Goal: Task Accomplishment & Management: Complete application form

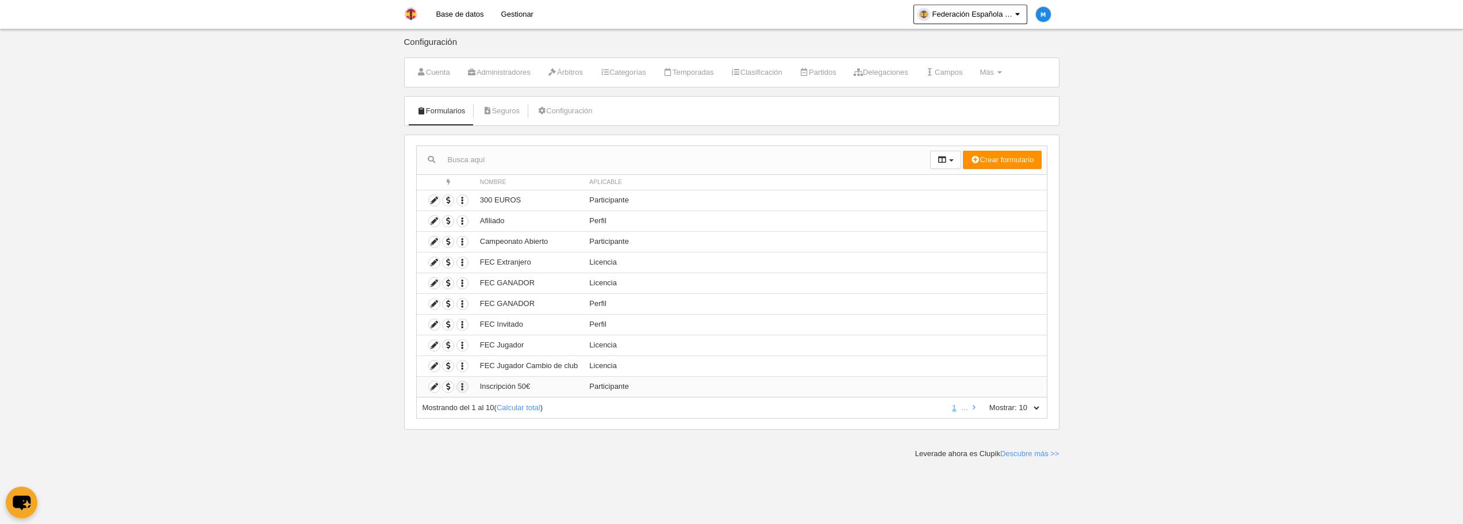
click at [463, 384] on icon "button" at bounding box center [462, 386] width 11 height 11
click at [478, 407] on span "Duplicar formulario" at bounding box center [504, 406] width 72 height 9
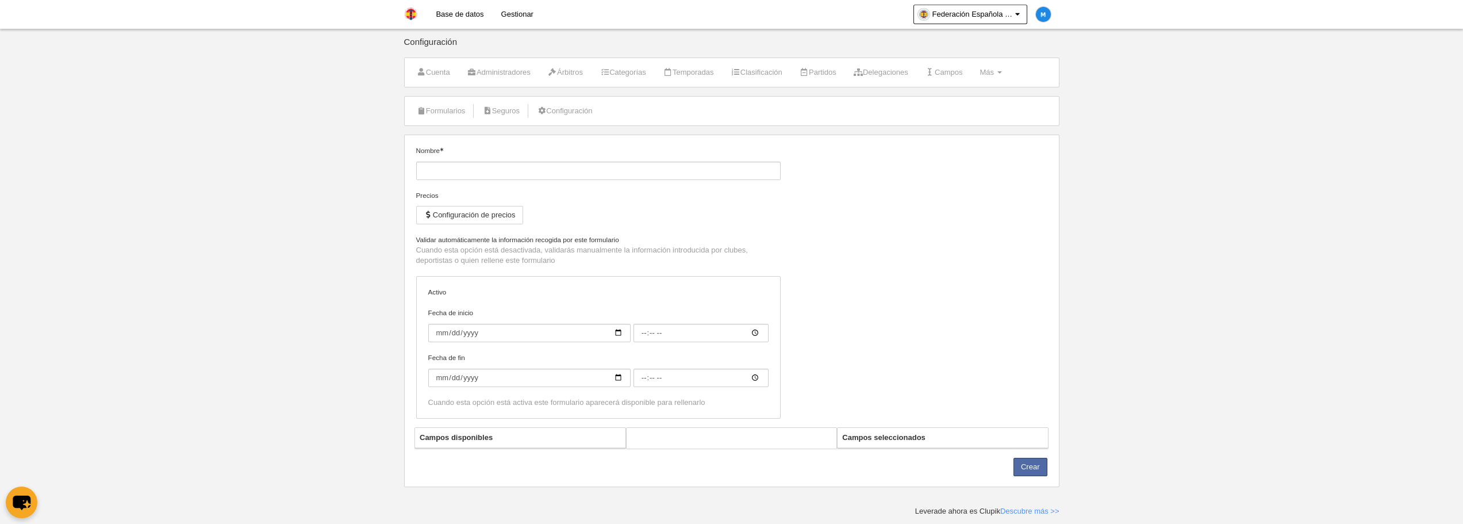
type input "Inscripción 50€ (Copia)"
checkbox input "true"
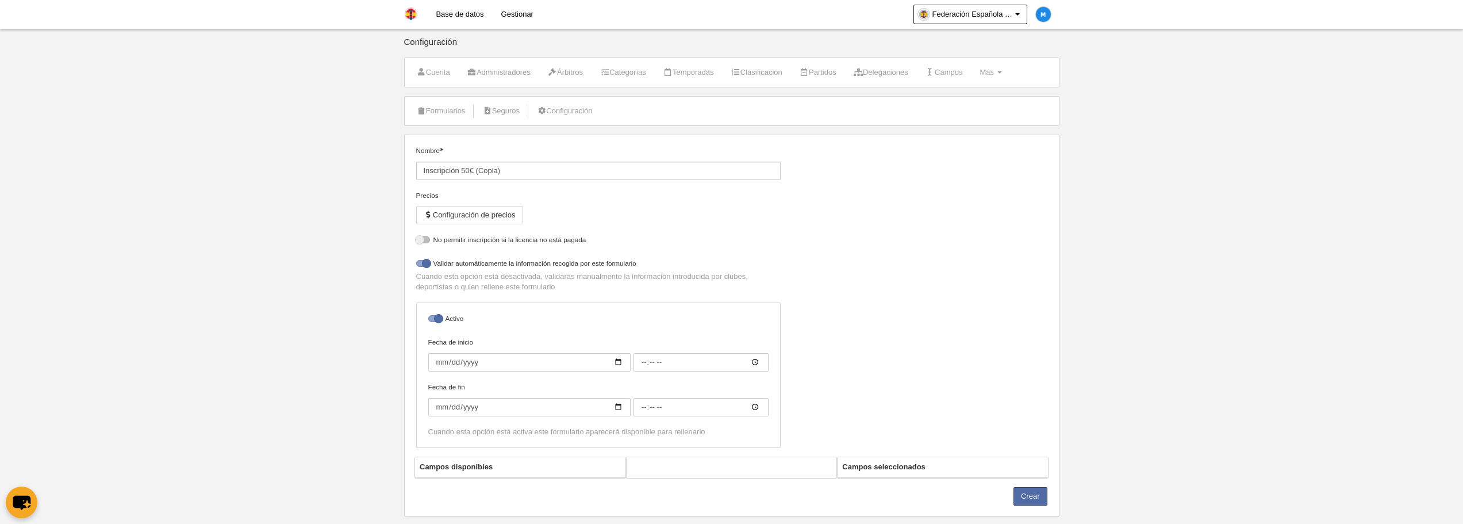
select select "selected"
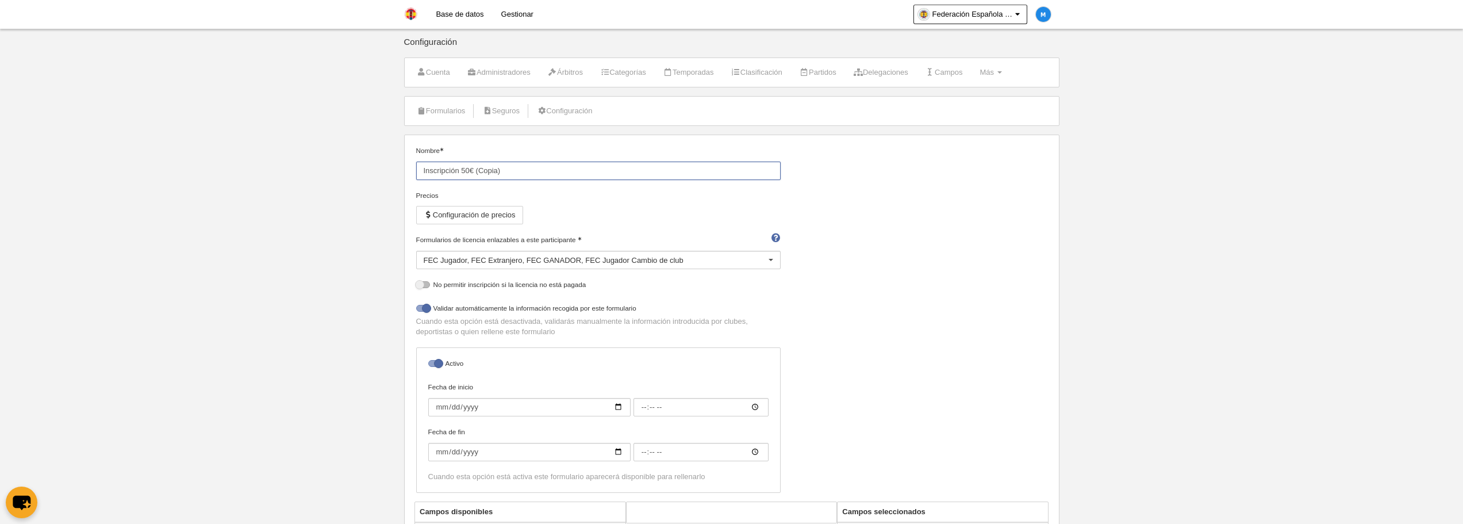
click at [519, 170] on input "Inscripción 50€ (Copia)" at bounding box center [598, 170] width 364 height 18
click at [469, 167] on input "Inscripción 50€" at bounding box center [598, 170] width 364 height 18
type input "Inscripción 35€"
click at [496, 212] on button "Configuración de precios" at bounding box center [469, 215] width 107 height 18
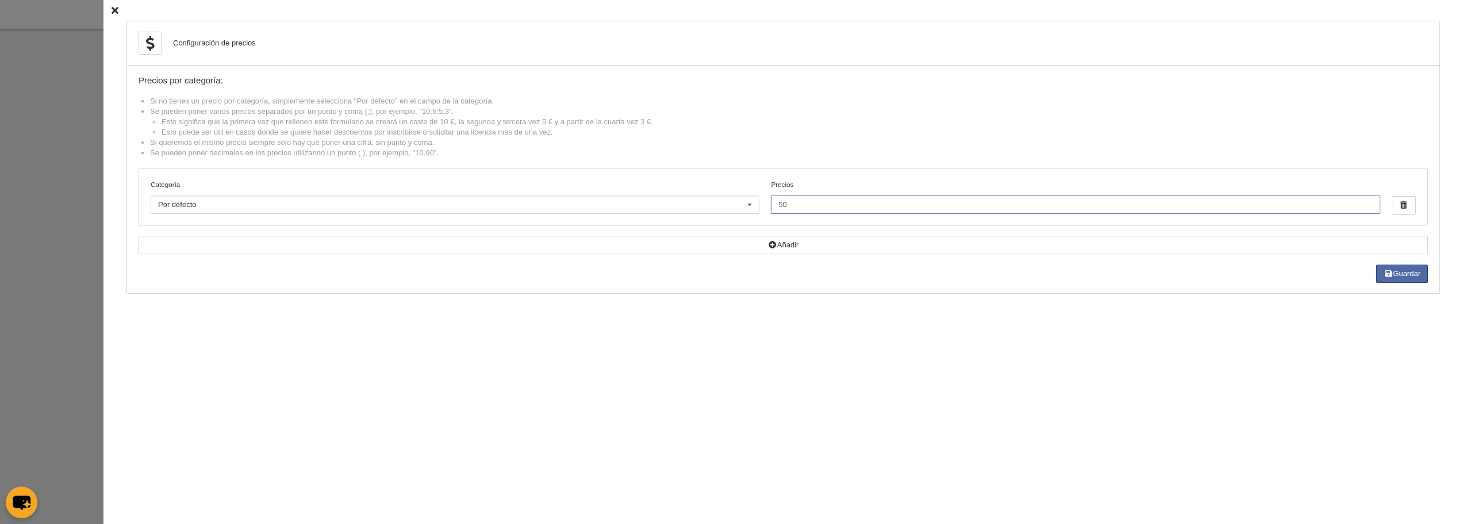
click at [788, 208] on input "50" at bounding box center [1075, 204] width 609 height 18
type input "5"
type input "35"
click at [1397, 273] on button "Guardar" at bounding box center [1402, 273] width 52 height 18
click at [111, 13] on icon at bounding box center [114, 10] width 7 height 7
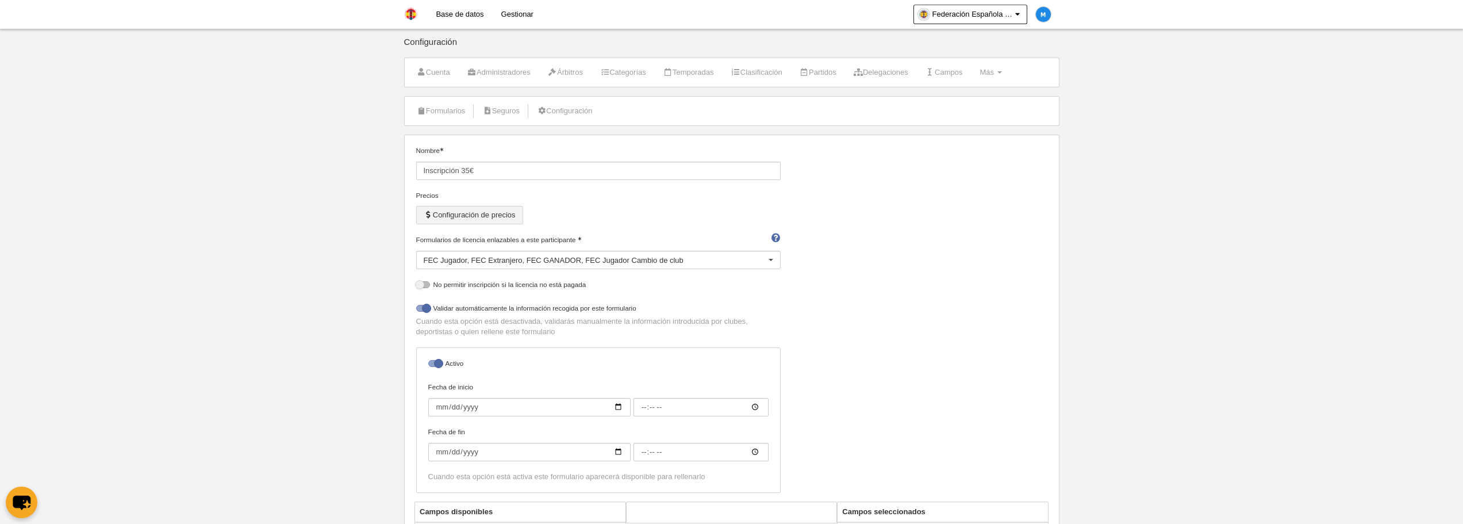
click at [503, 217] on button "Configuración de precios" at bounding box center [469, 215] width 107 height 18
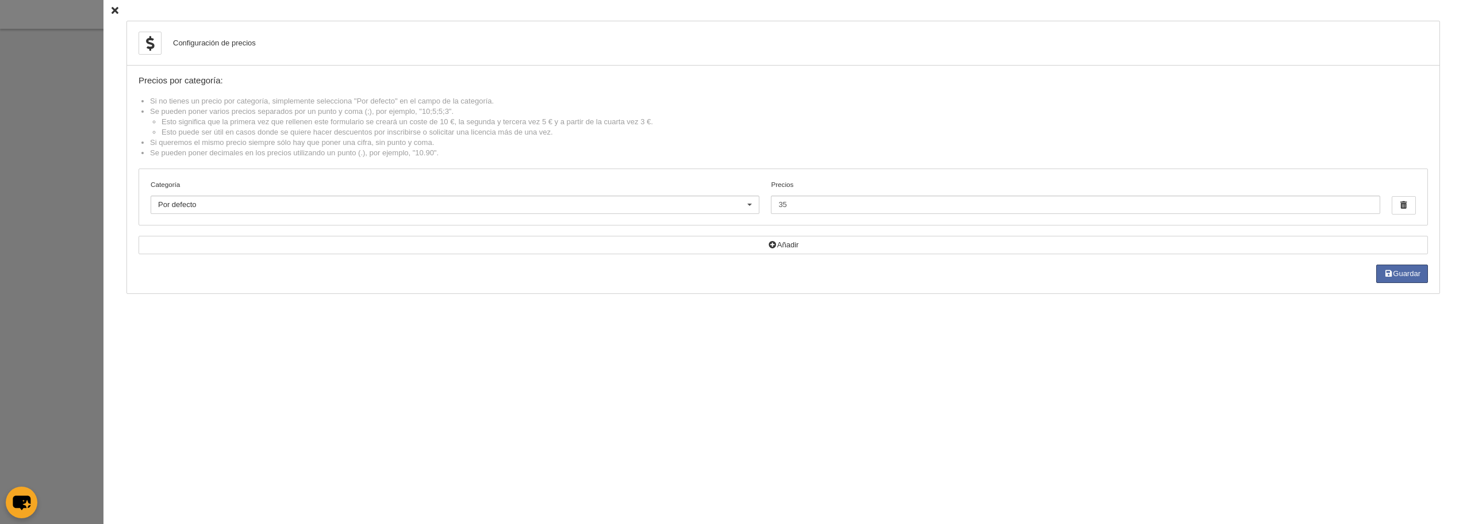
scroll to position [115, 0]
click at [1403, 269] on button "Guardar" at bounding box center [1402, 273] width 52 height 18
click at [111, 12] on icon at bounding box center [114, 10] width 7 height 7
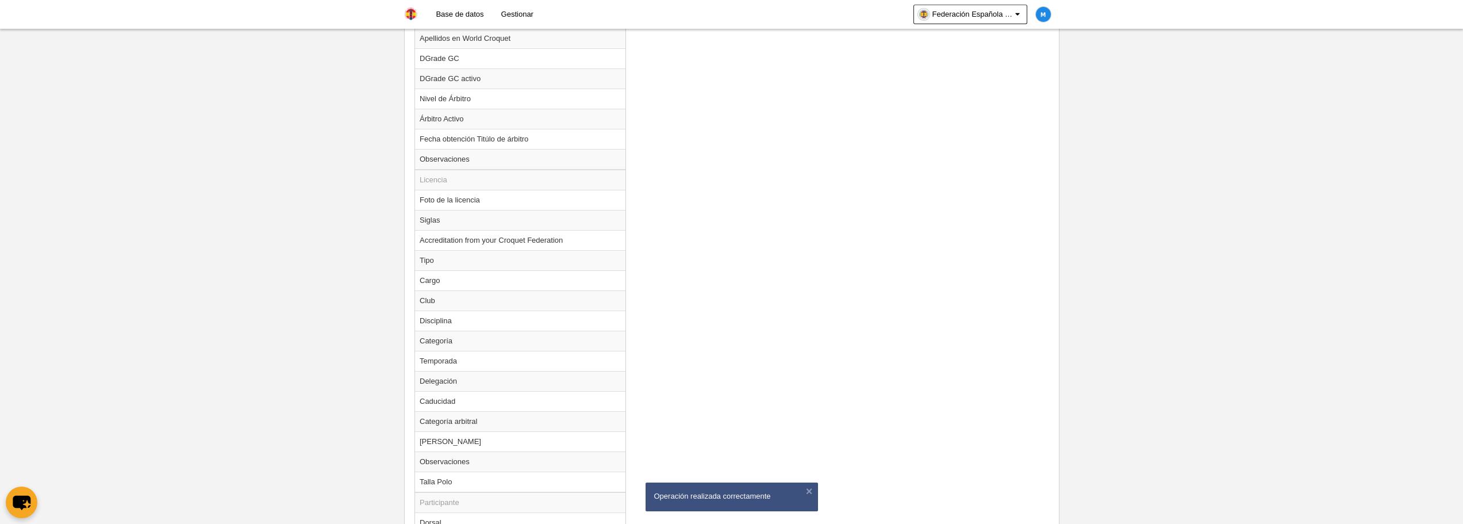
scroll to position [1013, 0]
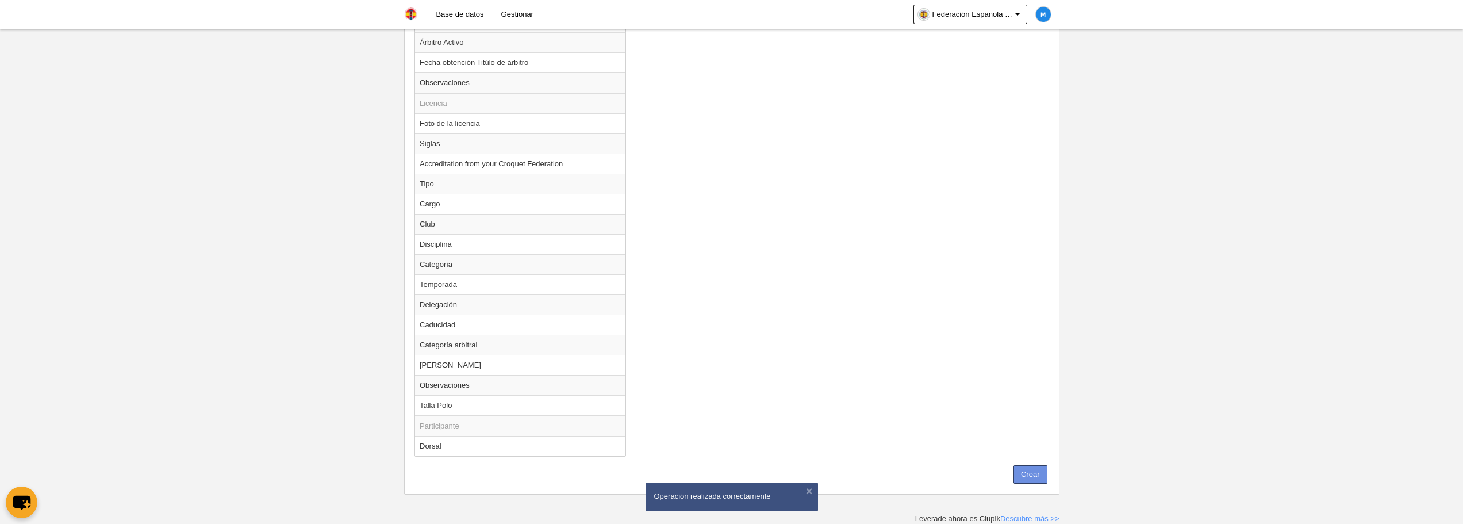
click at [1031, 470] on button "Crear" at bounding box center [1030, 474] width 34 height 18
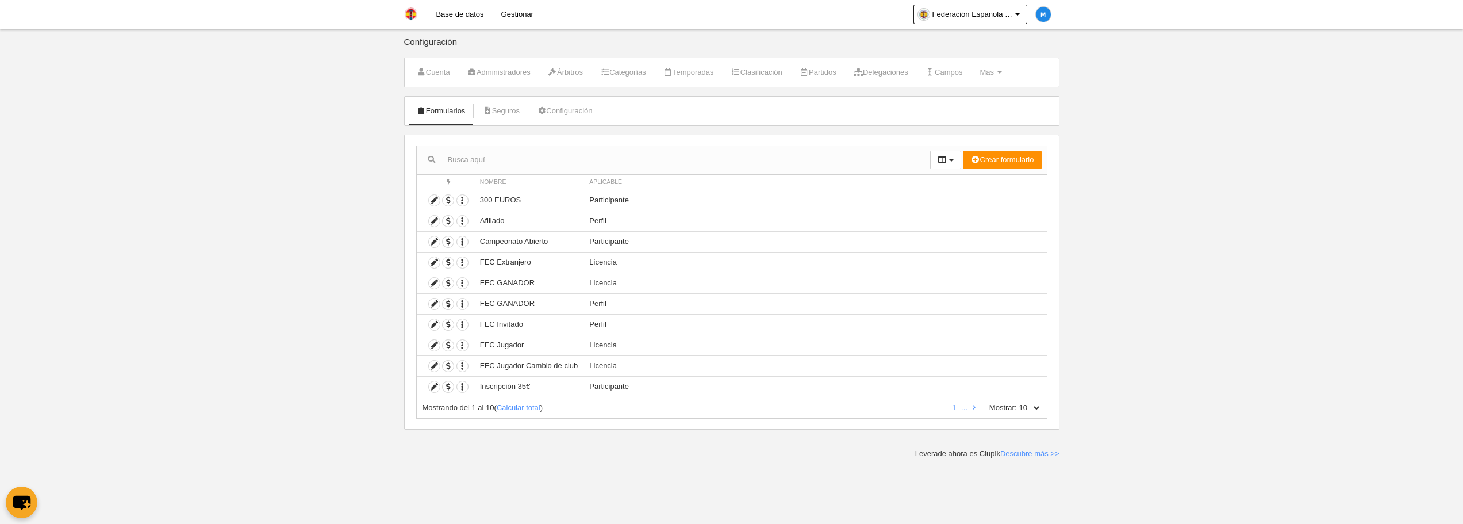
click at [1013, 408] on label "Mostrar:" at bounding box center [997, 407] width 39 height 10
click at [1017, 408] on select "10 25 50 100 500" at bounding box center [1029, 407] width 24 height 10
click at [1039, 407] on select "10 25 50 100 500" at bounding box center [1029, 407] width 24 height 10
select select "25"
click at [1017, 402] on select "10 25 50 100 500" at bounding box center [1029, 407] width 24 height 10
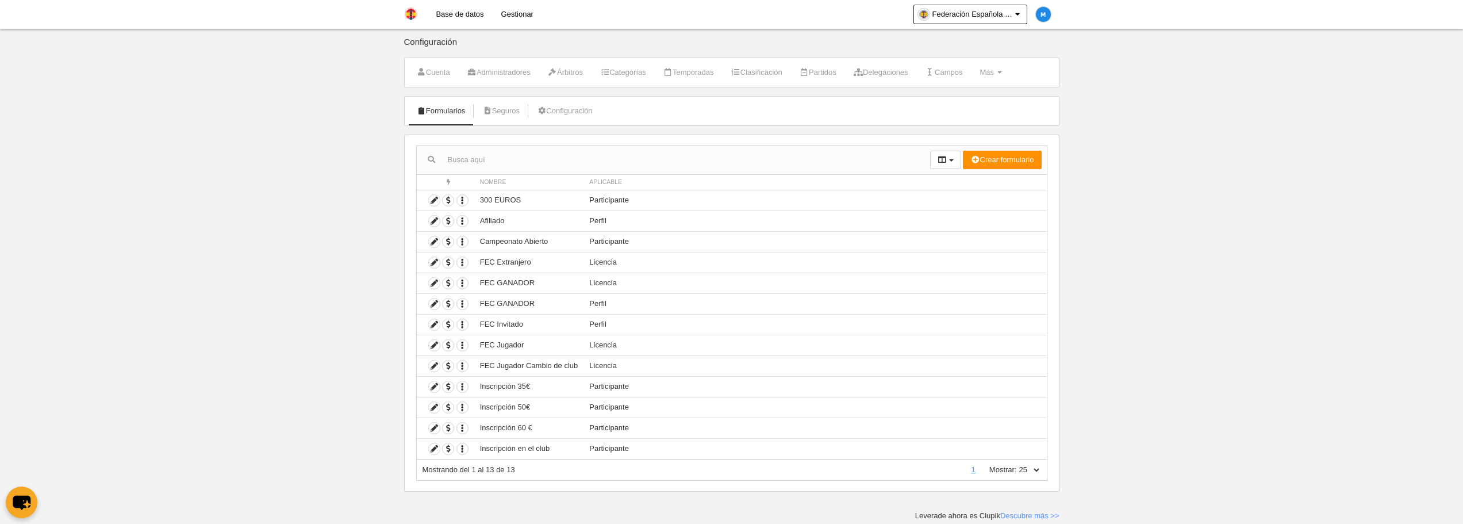
click at [518, 17] on link "Gestionar" at bounding box center [517, 14] width 49 height 29
